Goal: Information Seeking & Learning: Learn about a topic

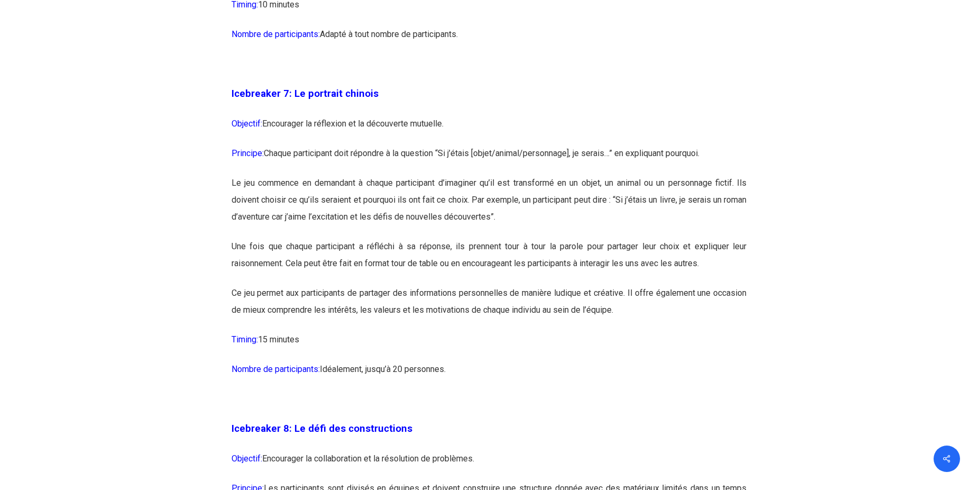
scroll to position [2697, 0]
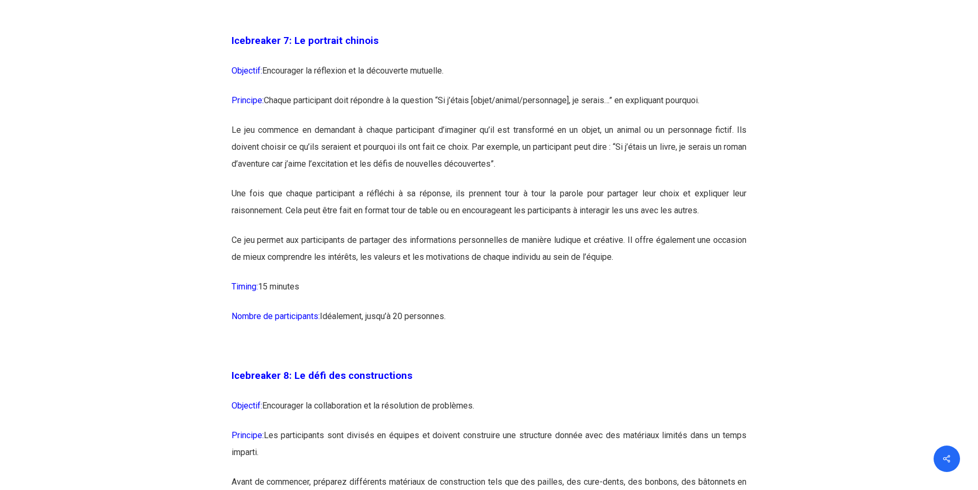
click at [617, 266] on p "Ce jeu permet aux participants de partager des informations personnelles de man…" at bounding box center [490, 255] width 516 height 47
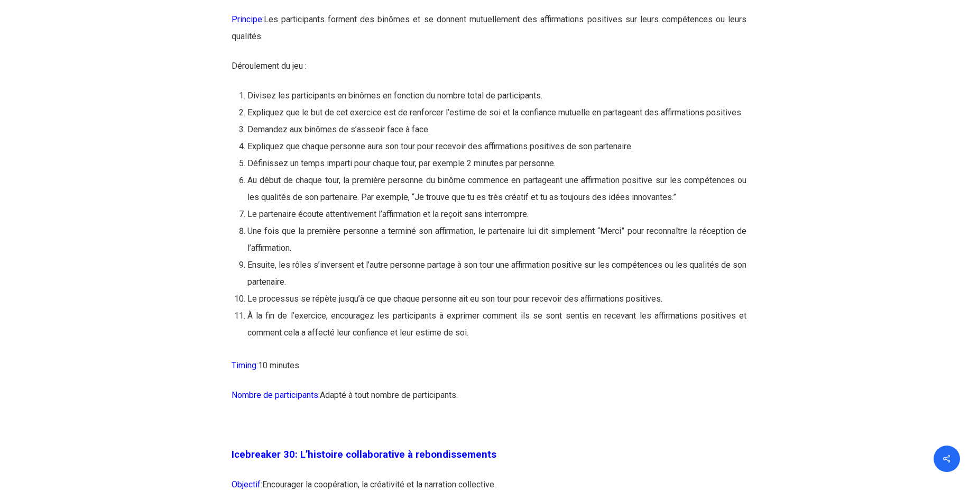
scroll to position [10208, 0]
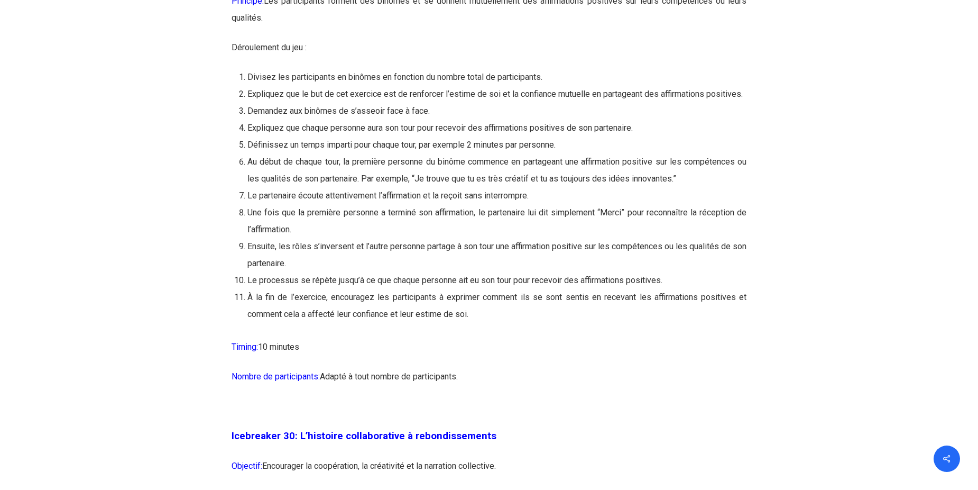
drag, startPoint x: 232, startPoint y: 201, endPoint x: 730, endPoint y: 391, distance: 533.4
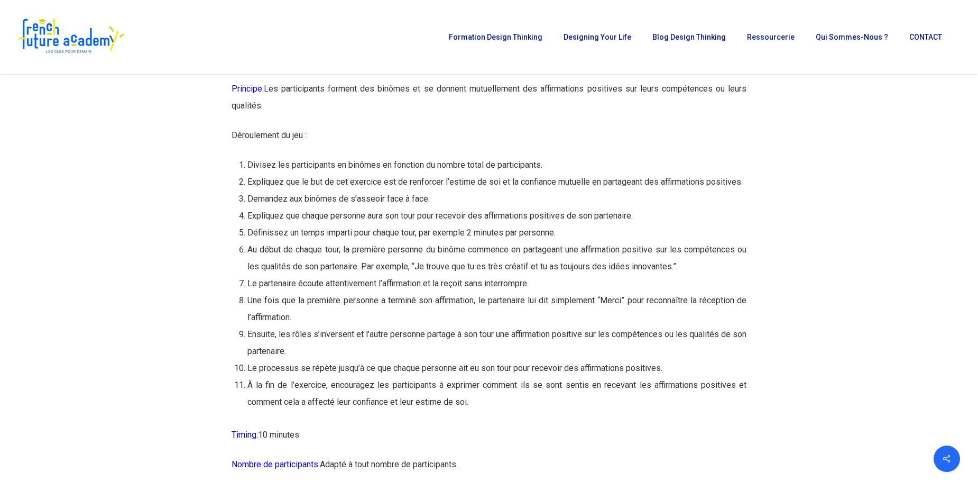
scroll to position [10102, 0]
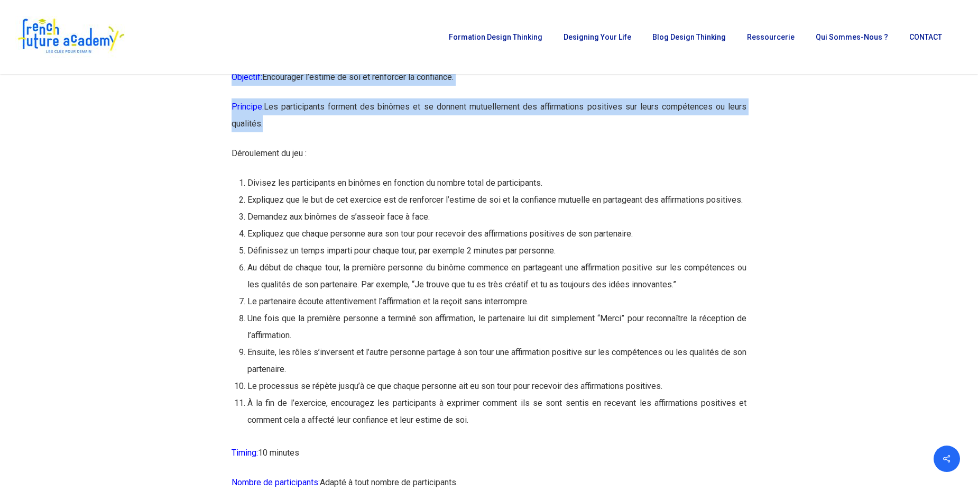
drag, startPoint x: 232, startPoint y: 97, endPoint x: 291, endPoint y: 172, distance: 95.7
copy div "Icebreaker 29: Le jeu des affirmations positives Objectif: Encourager l’estime …"
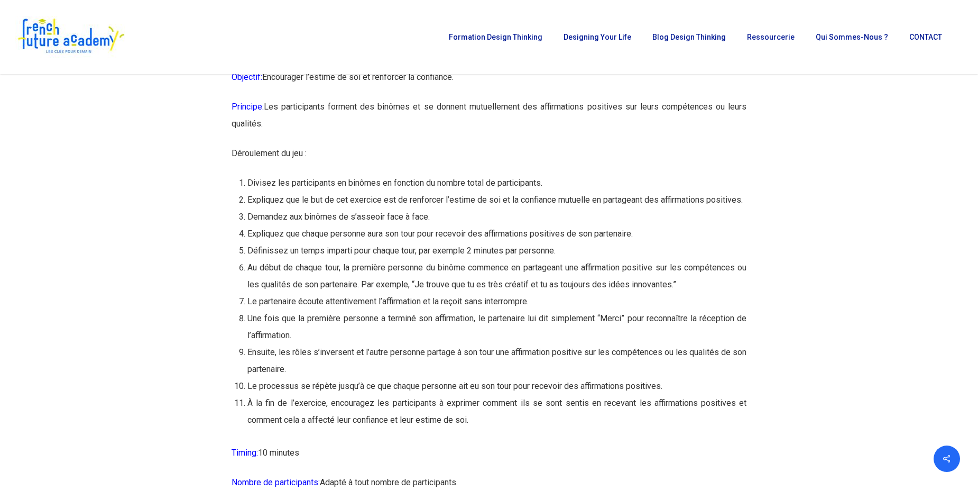
click at [370, 191] on li "Divisez les participants en binômes en fonction du nombre total de participants." at bounding box center [498, 183] width 500 height 17
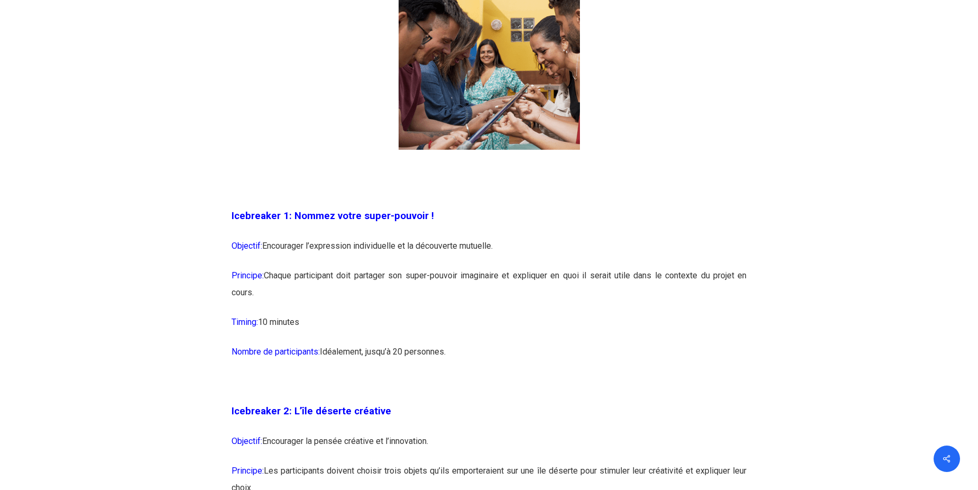
scroll to position [793, 0]
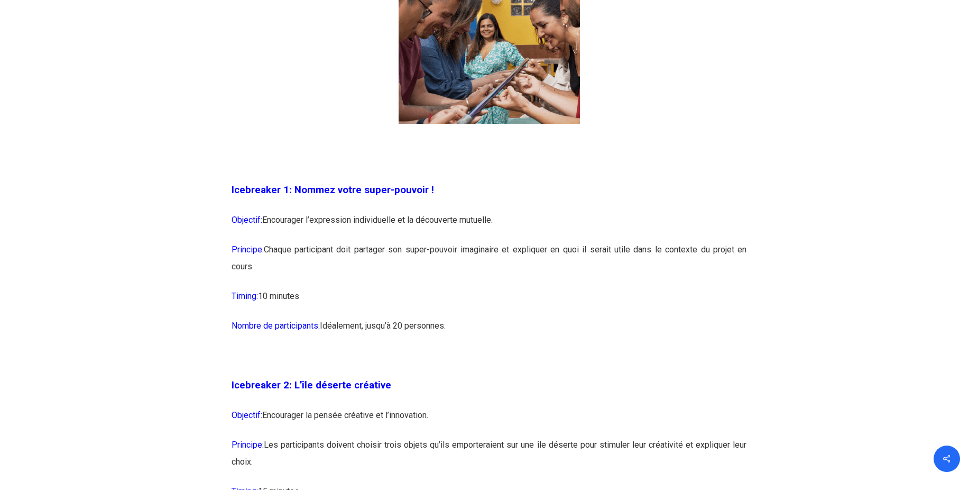
drag, startPoint x: 232, startPoint y: 190, endPoint x: 589, endPoint y: 267, distance: 365.0
copy div "Icebreaker 1: Nommez votre super-pouvoir ! Objectif: Encourager l’expression in…"
click at [500, 333] on p "Nombre de participants: Idéalement, jusqu’à 20 personnes." at bounding box center [490, 332] width 516 height 30
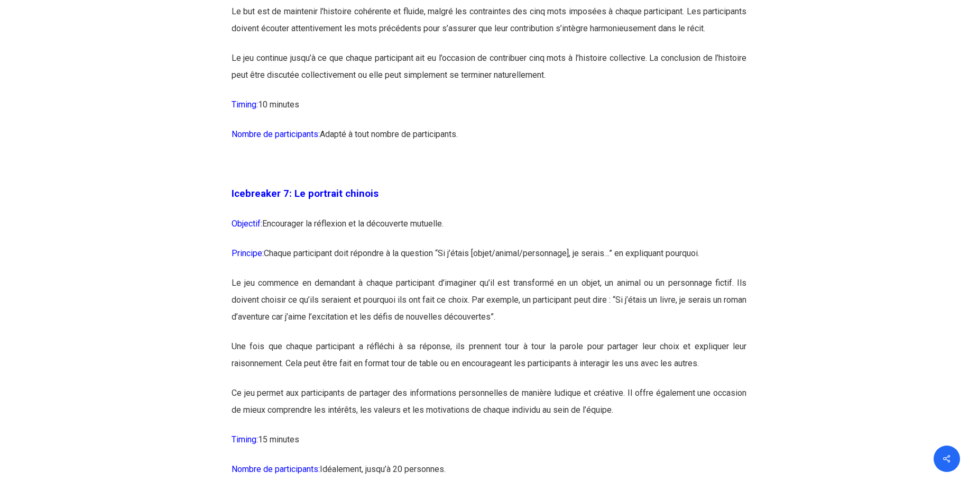
scroll to position [2592, 0]
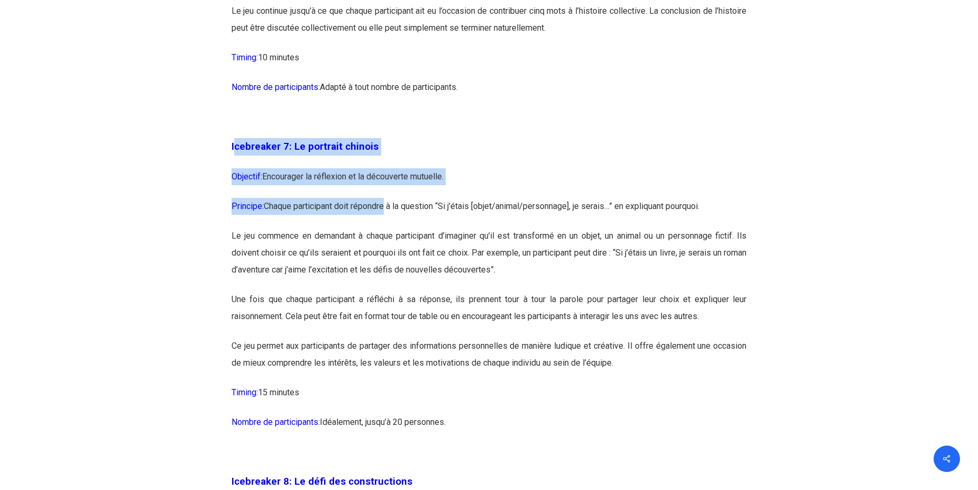
drag, startPoint x: 233, startPoint y: 180, endPoint x: 390, endPoint y: 240, distance: 167.6
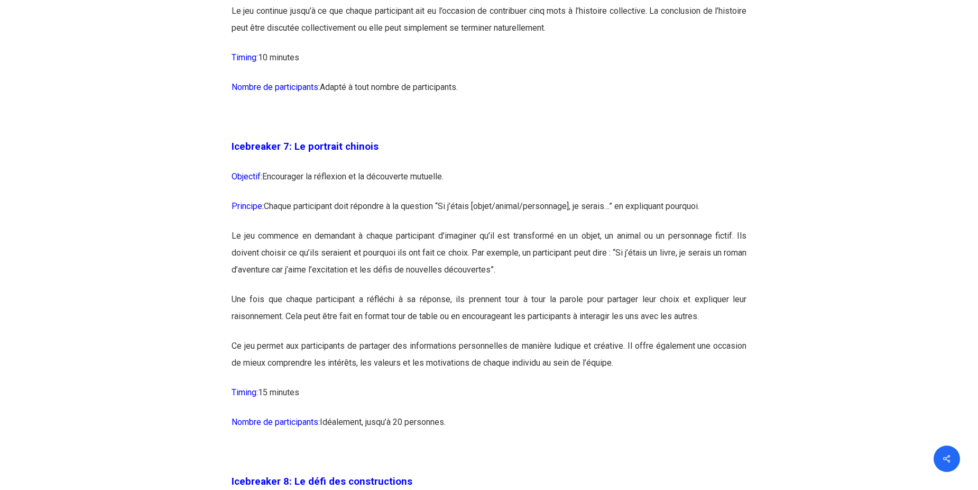
click at [491, 108] on p "Nombre de participants: Adapté à tout nombre de participants." at bounding box center [490, 94] width 516 height 30
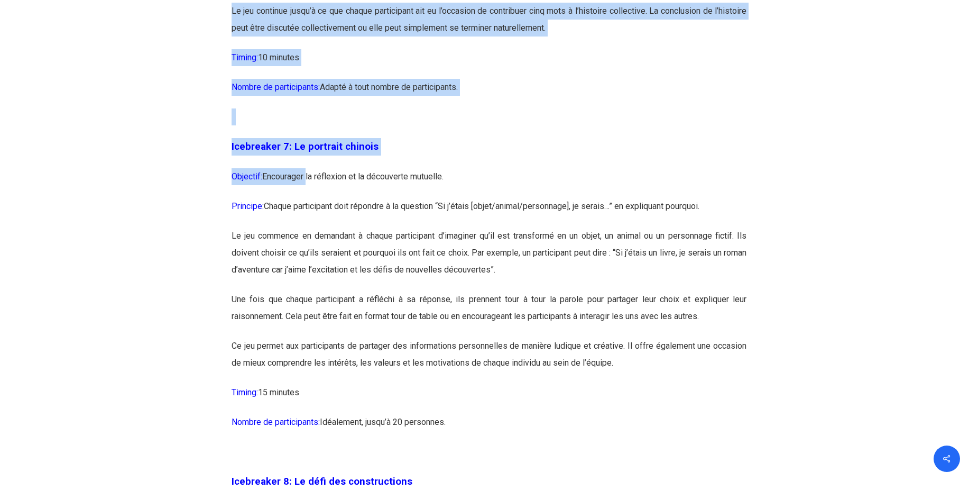
drag, startPoint x: 213, startPoint y: 170, endPoint x: 308, endPoint y: 224, distance: 109.9
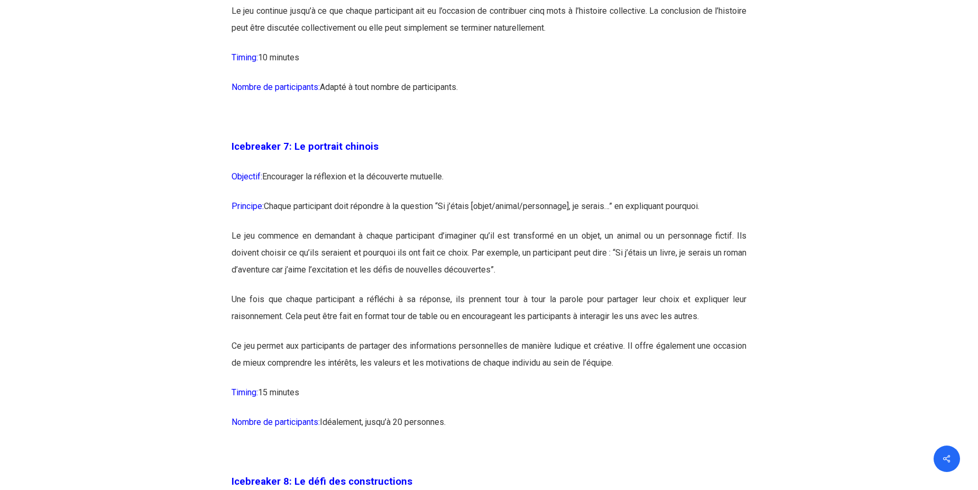
drag, startPoint x: 308, startPoint y: 224, endPoint x: 363, endPoint y: 223, distance: 55.0
click at [363, 198] on p "Objectif: Encourager la réflexion et la découverte mutuelle." at bounding box center [490, 183] width 516 height 30
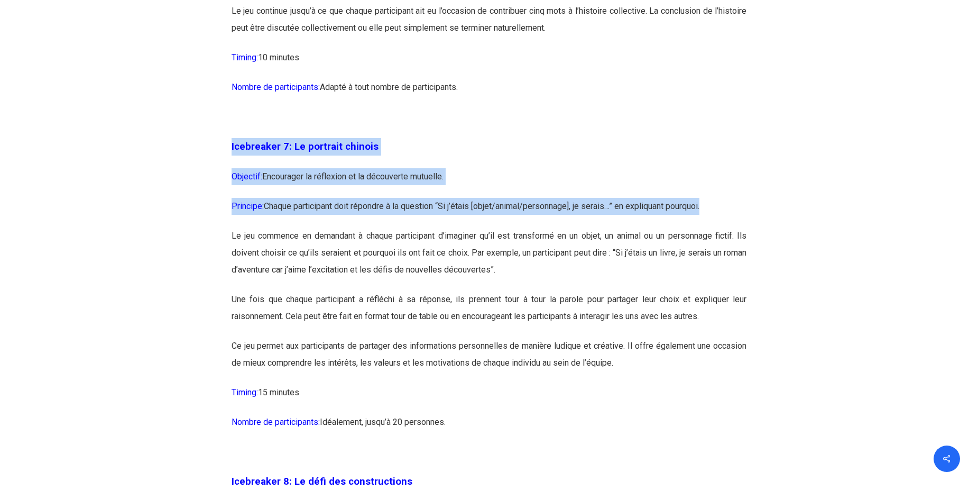
drag, startPoint x: 232, startPoint y: 182, endPoint x: 725, endPoint y: 243, distance: 497.2
copy div "Icebreaker 7: Le portrait chinois Objectif: Encourager la réflexion et la décou…"
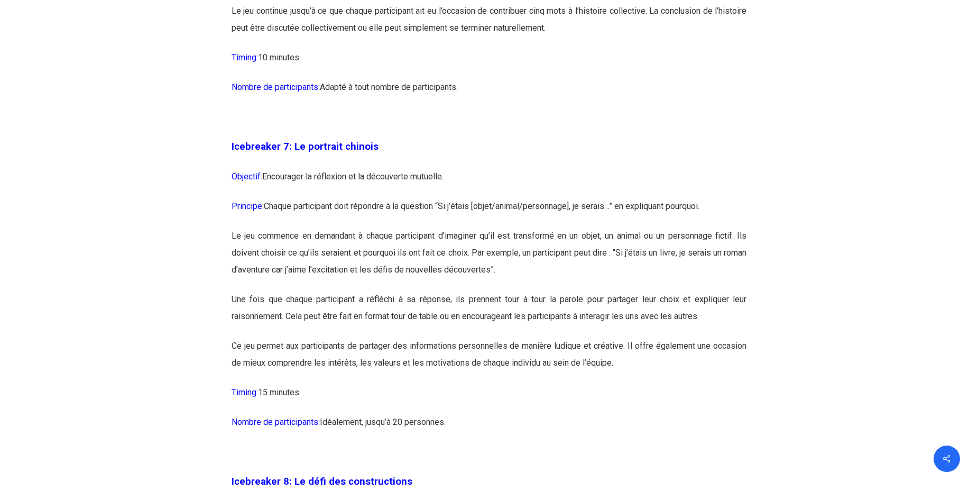
click at [612, 291] on p "Le jeu commence en demandant à chaque participant d’imaginer qu’il est transfor…" at bounding box center [490, 258] width 516 height 63
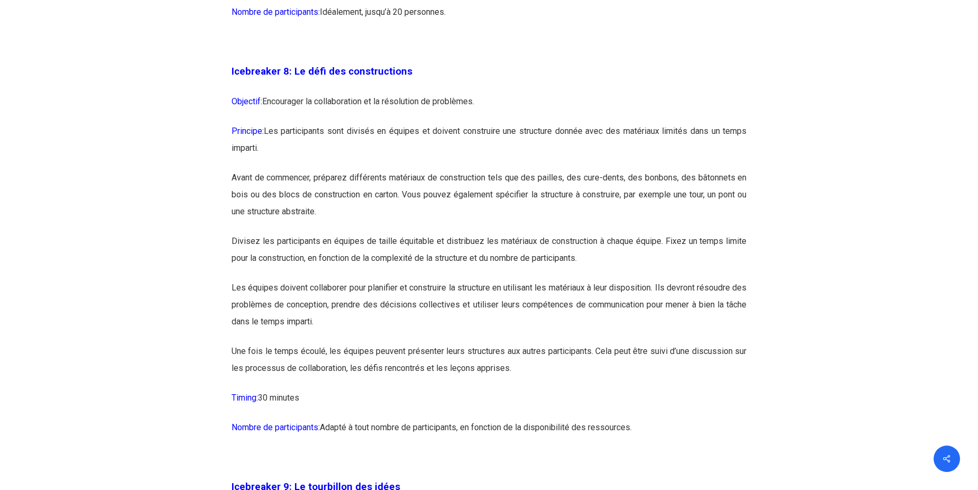
scroll to position [3015, 0]
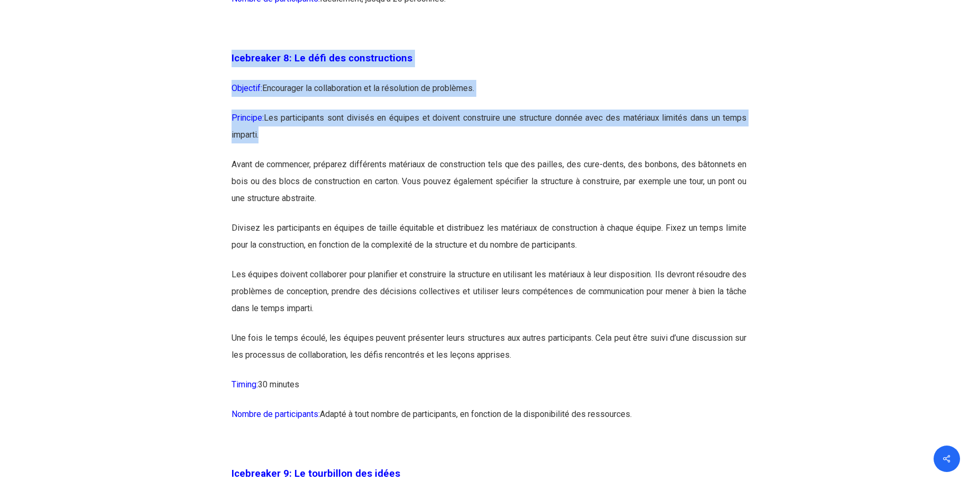
drag, startPoint x: 232, startPoint y: 89, endPoint x: 334, endPoint y: 174, distance: 132.5
copy div "Icebreaker 8: Le défi des constructions Objectif: Encourager la collaboration e…"
click at [457, 156] on p "Principe: Les participants sont divisés en équipes et doivent construire une st…" at bounding box center [490, 132] width 516 height 47
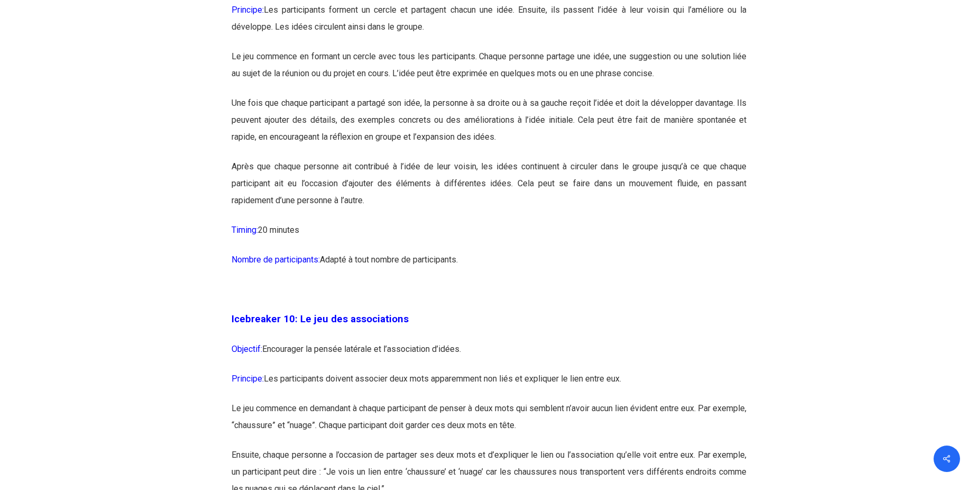
scroll to position [3544, 0]
